Goal: Check status: Check status

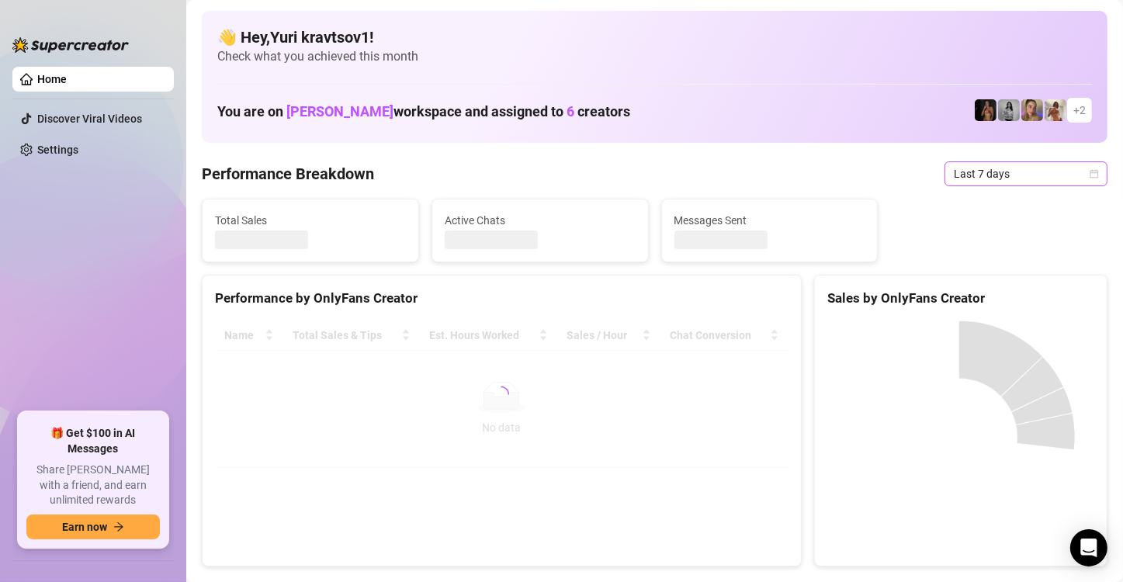
click at [1029, 175] on span "Last 7 days" at bounding box center [1026, 173] width 144 height 23
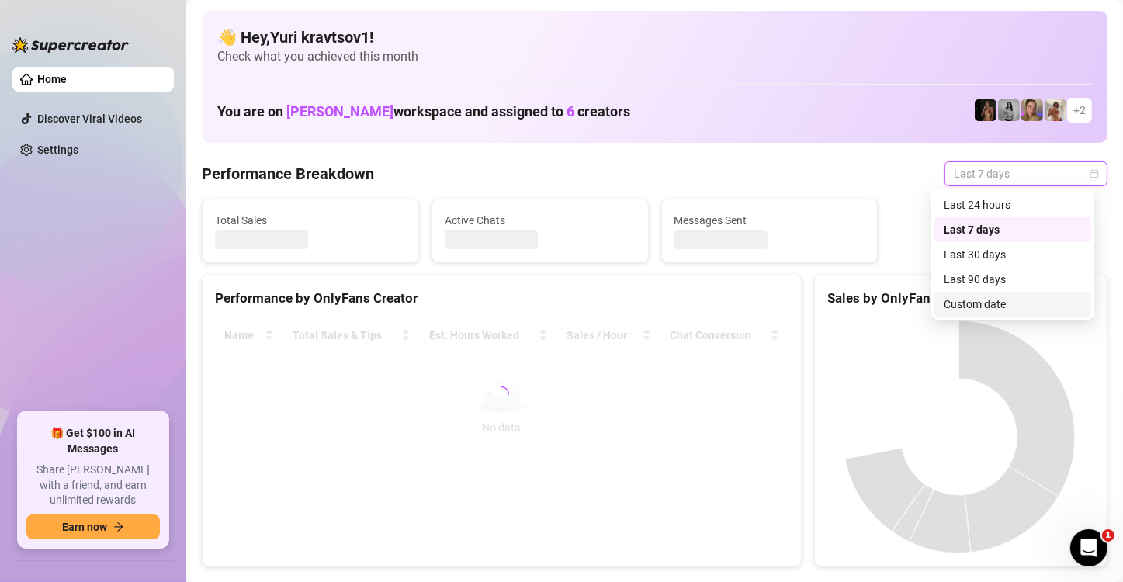
click at [1018, 298] on div "Custom date" at bounding box center [1013, 304] width 138 height 17
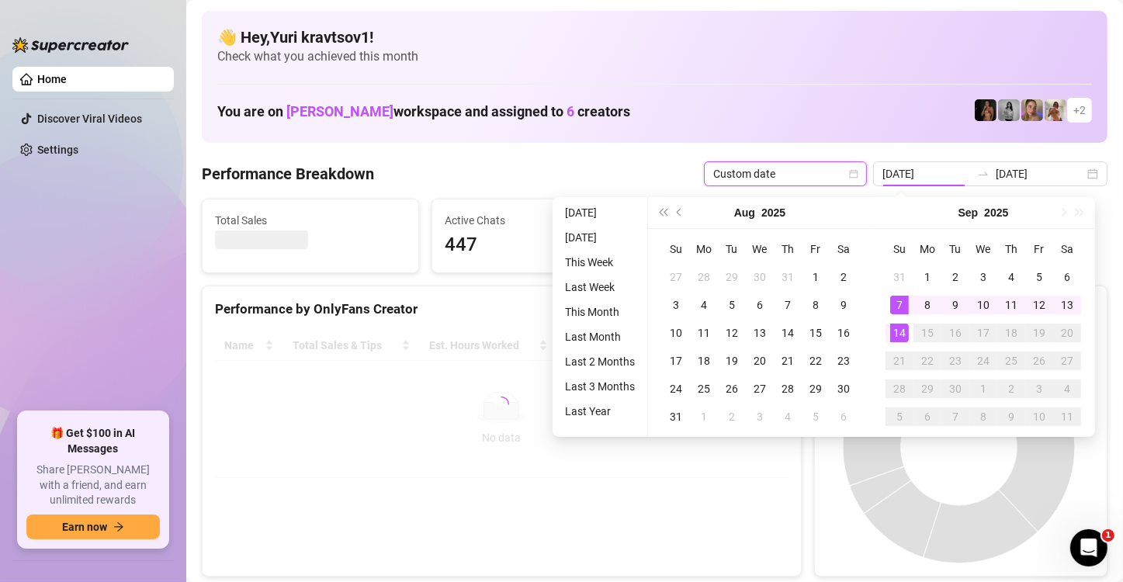
click at [900, 338] on div "14" at bounding box center [899, 333] width 19 height 19
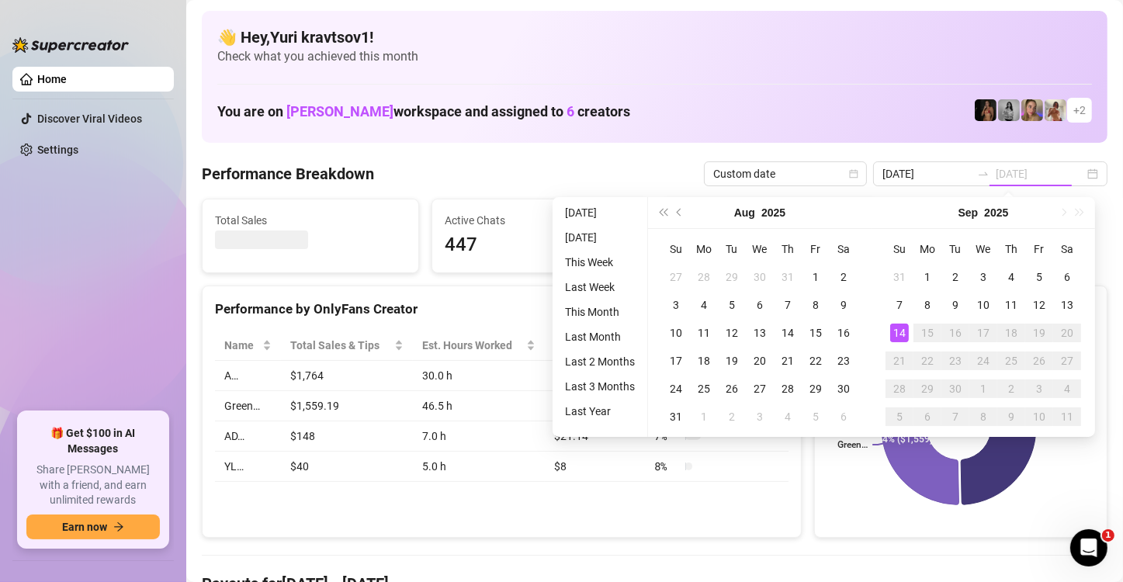
click at [900, 338] on div "14" at bounding box center [899, 333] width 19 height 19
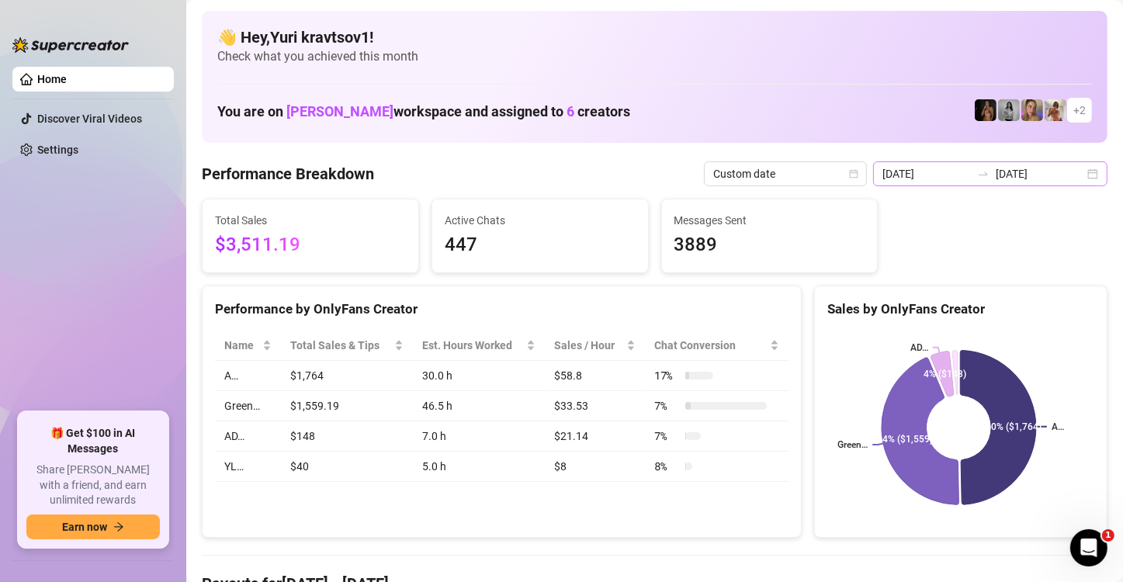
click at [1081, 179] on div "[DATE] [DATE]" at bounding box center [990, 173] width 234 height 25
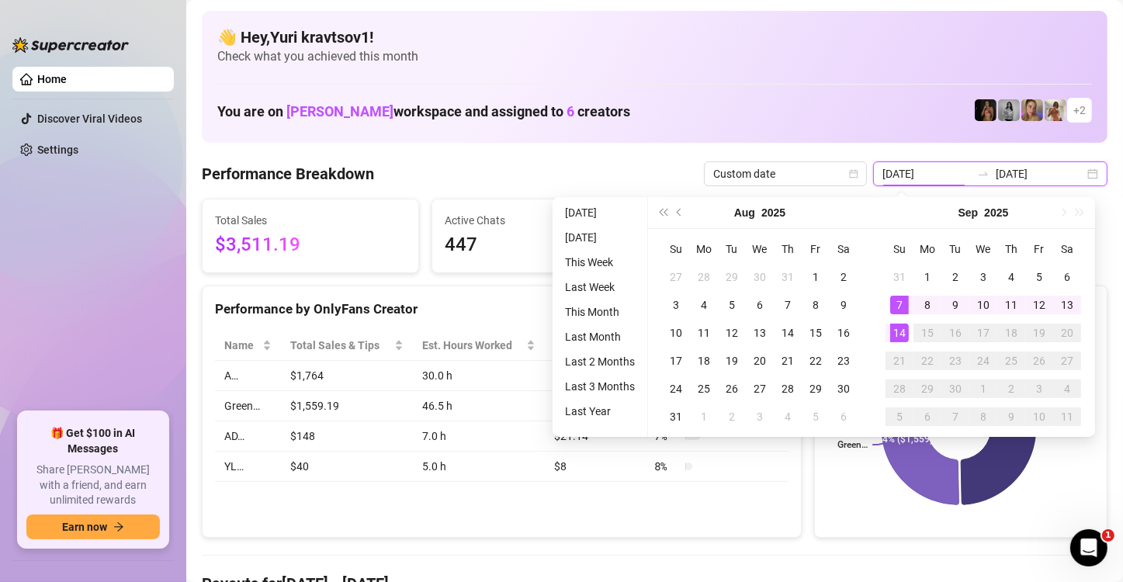
type input "[DATE]"
click at [893, 338] on div "14" at bounding box center [899, 333] width 19 height 19
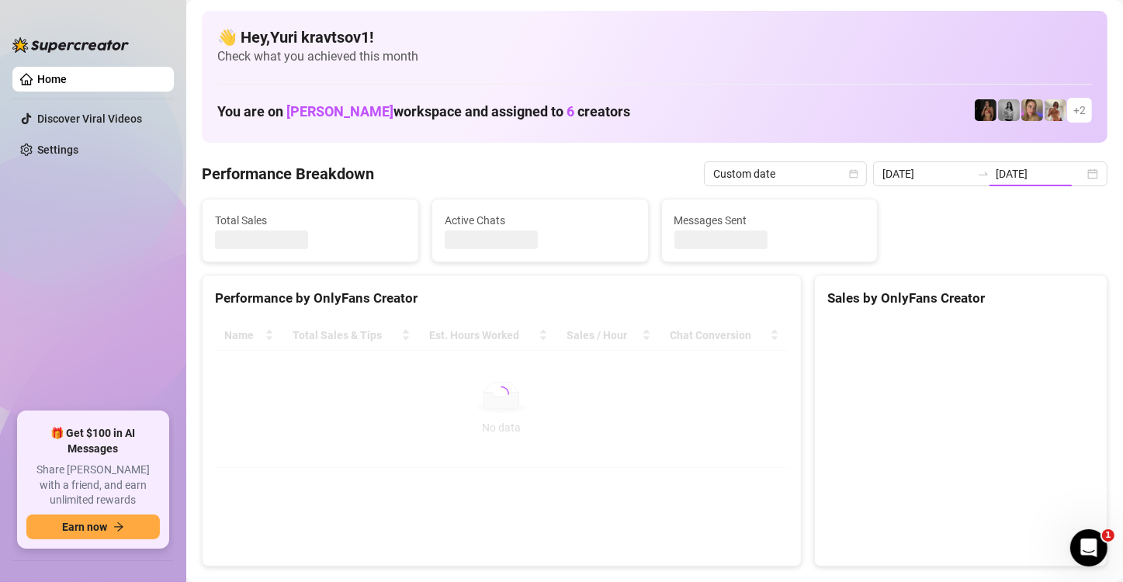
type input "[DATE]"
